Goal: Information Seeking & Learning: Learn about a topic

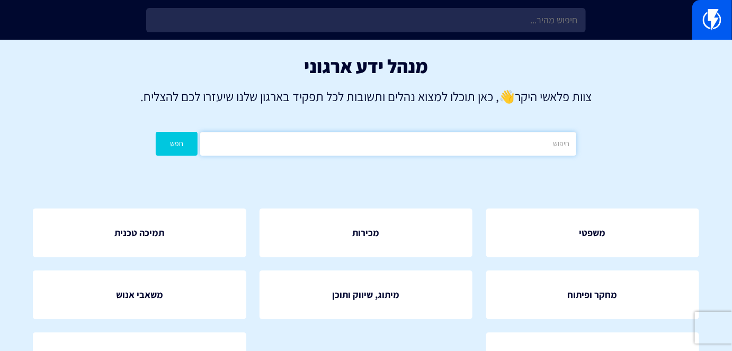
click at [443, 141] on input "text" at bounding box center [388, 144] width 376 height 24
click at [538, 148] on input "text" at bounding box center [388, 144] width 376 height 24
type input "שחור"
click at [156, 132] on button "חפש" at bounding box center [177, 144] width 42 height 24
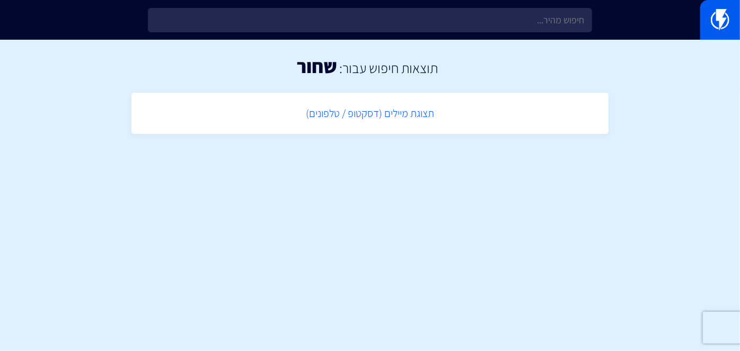
click at [400, 122] on link "תצוגת מיילים (דסקטופ / טלפונים)" at bounding box center [370, 113] width 466 height 31
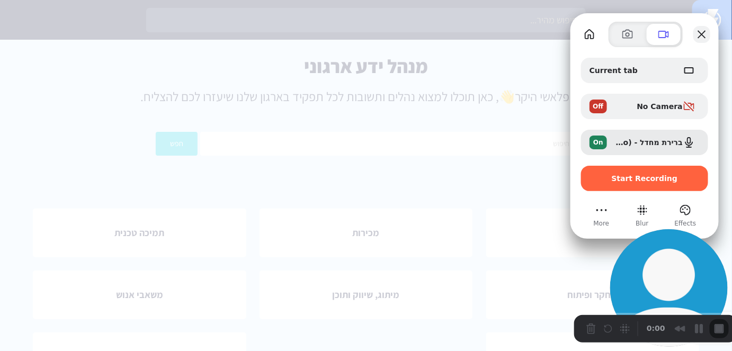
click at [706, 34] on button "Close" at bounding box center [701, 34] width 17 height 17
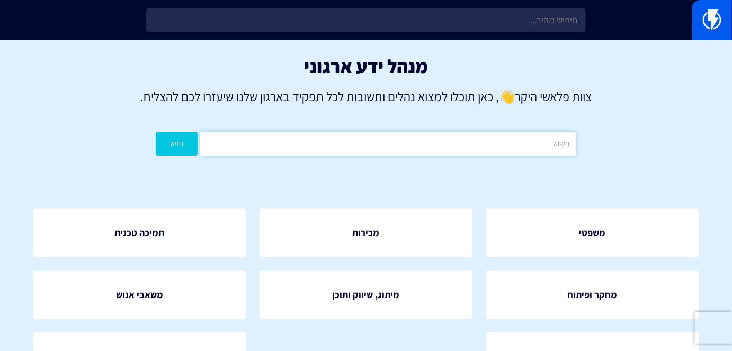
click at [509, 138] on input "text" at bounding box center [388, 144] width 376 height 24
type input "ב"
type input "מייל"
click at [176, 141] on button "חפש" at bounding box center [177, 144] width 42 height 24
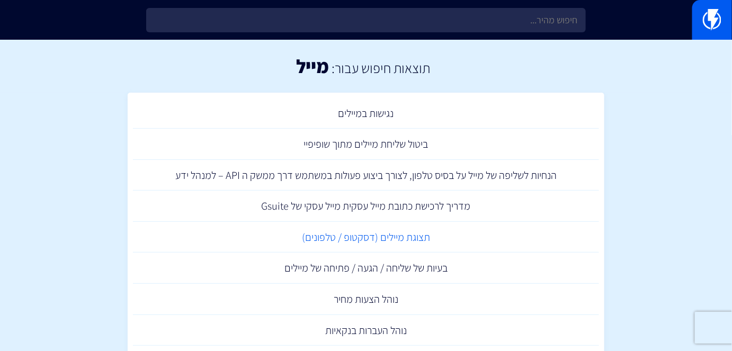
click at [412, 241] on link "תצוגת מיילים (דסקטופ / טלפונים)" at bounding box center [366, 237] width 466 height 31
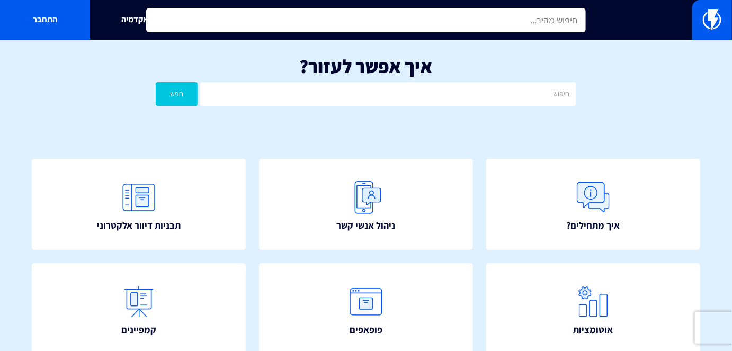
click at [493, 21] on input "text" at bounding box center [365, 20] width 439 height 24
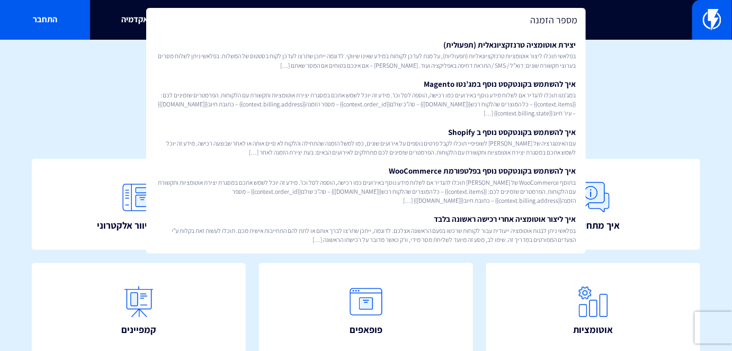
type input "מספר הזמנה"
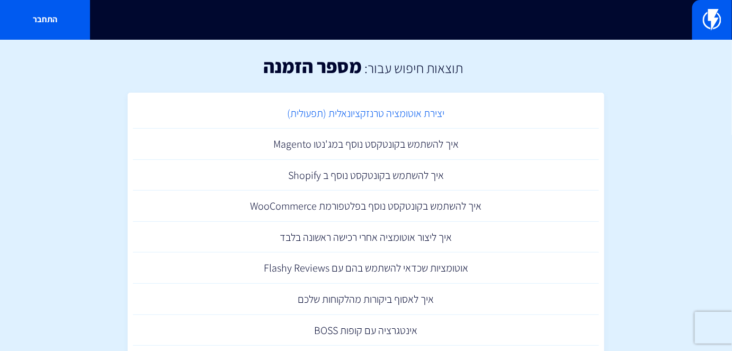
click at [411, 119] on link "יצירת אוטומציה טרנזקציונאלית (תפעולית)" at bounding box center [366, 113] width 466 height 31
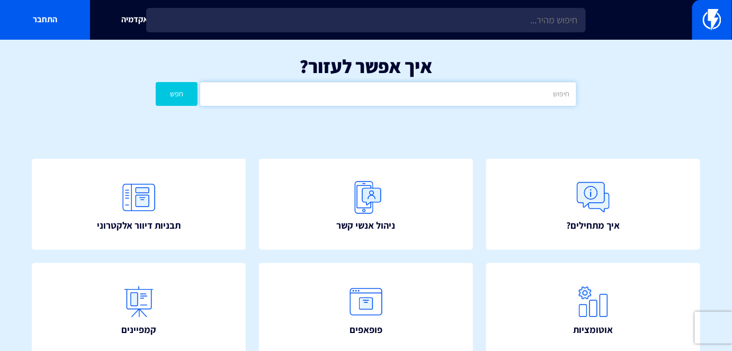
click at [481, 101] on input "text" at bounding box center [388, 94] width 376 height 24
click at [462, 102] on input "text" at bounding box center [388, 94] width 376 height 24
type input "מ"
type input "העשרת"
click at [179, 94] on button "חפש" at bounding box center [177, 94] width 42 height 24
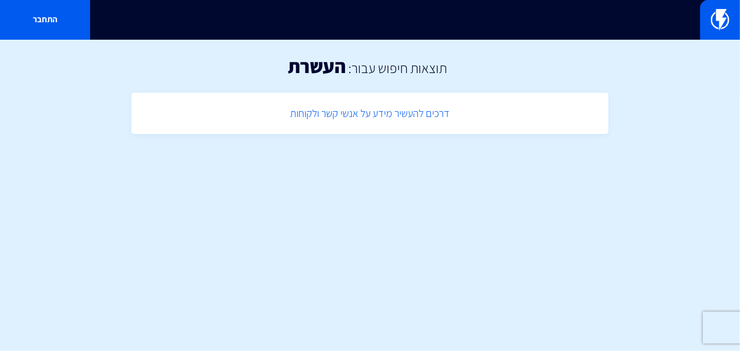
click at [426, 120] on link "דרכים להעשיר מידע על אנשי קשר ולקוחות" at bounding box center [370, 113] width 466 height 31
